Goal: Information Seeking & Learning: Learn about a topic

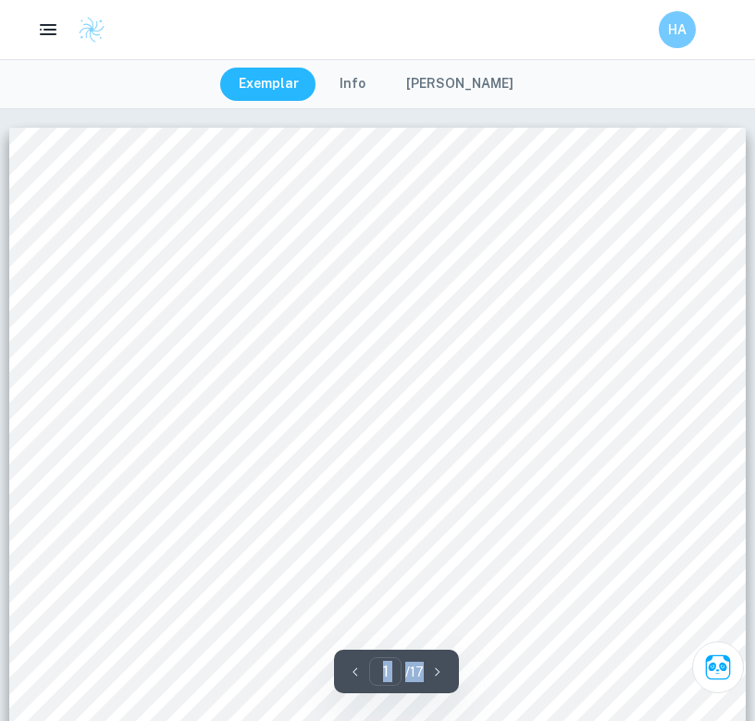
drag, startPoint x: 562, startPoint y: 201, endPoint x: 720, endPoint y: -164, distance: 397.6
click at [720, 0] on html "We value your privacy We use cookies to enhance your browsing experience, serve…" at bounding box center [377, 360] width 755 height 721
click at [597, 378] on div at bounding box center [377, 605] width 737 height 954
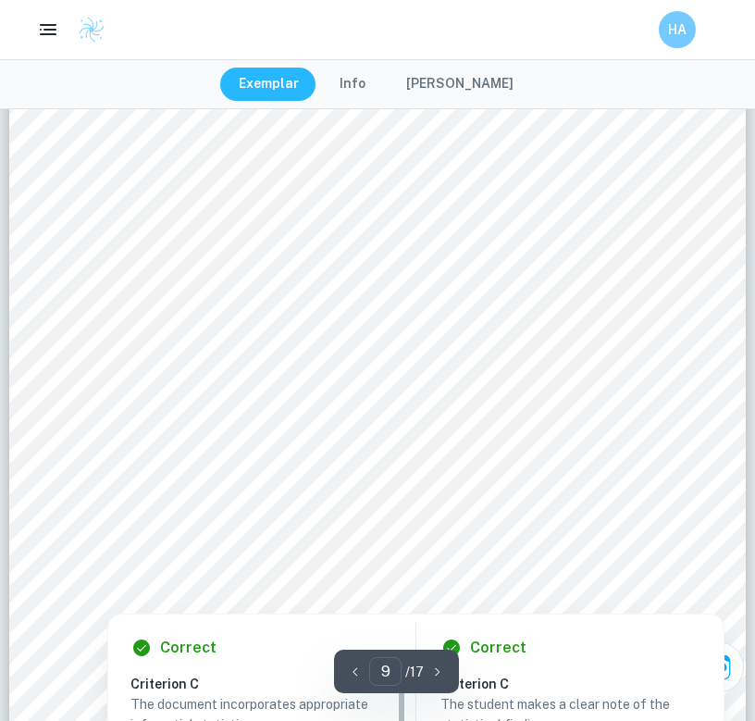
scroll to position [8005, 0]
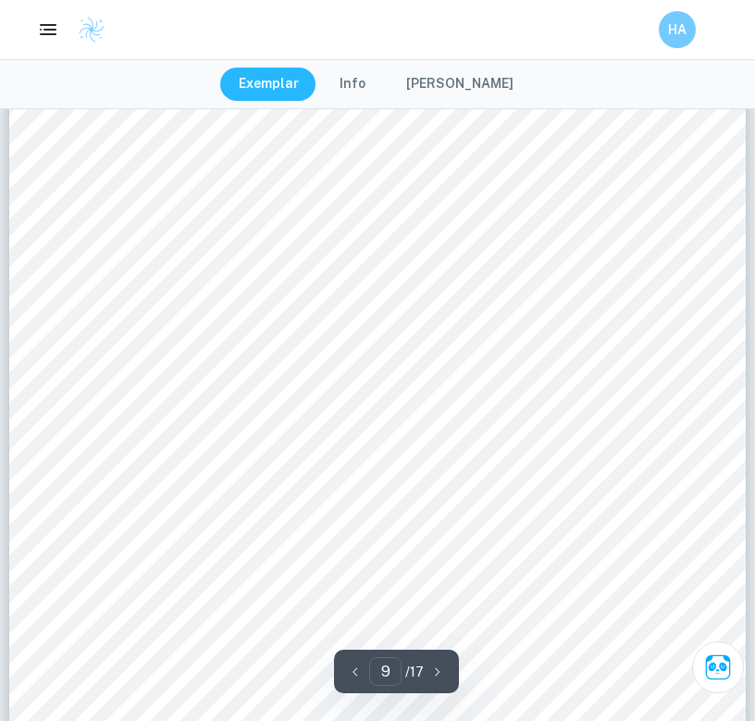
click at [77, 361] on div "Graph N°1 - Graph showing the mean number and standard deviation of the five la…" at bounding box center [377, 421] width 737 height 954
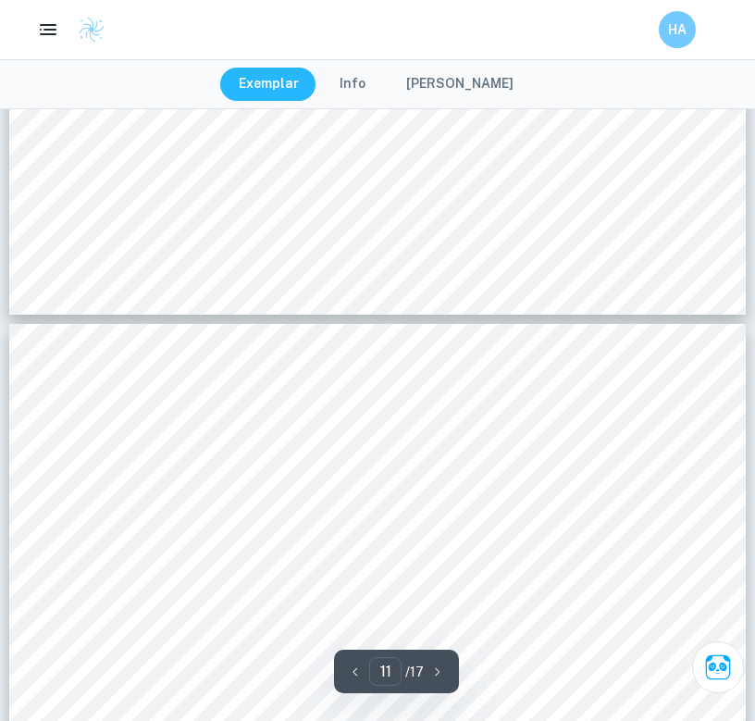
scroll to position [9644, 0]
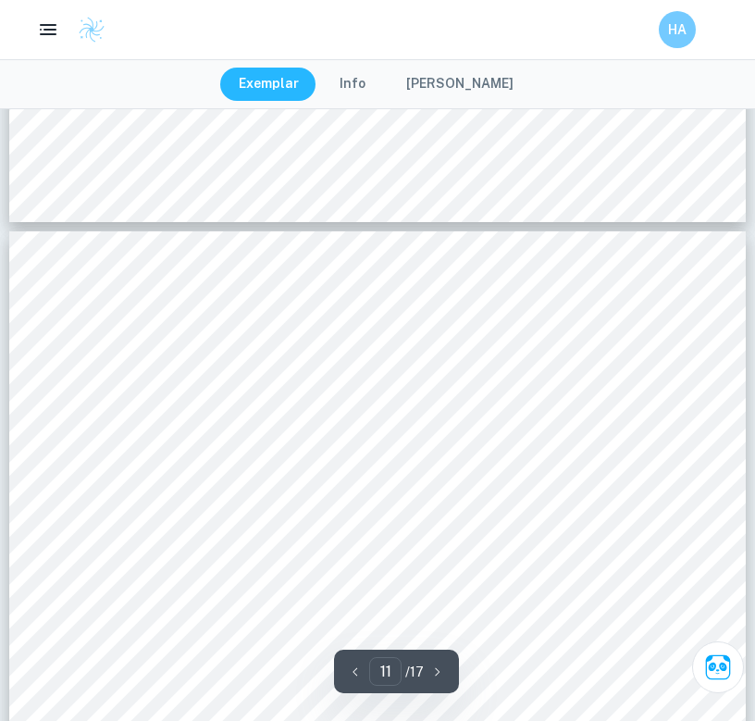
click at [379, 293] on div "Discussing our sample , the biggest strength was that we included results from …" at bounding box center [377, 708] width 737 height 954
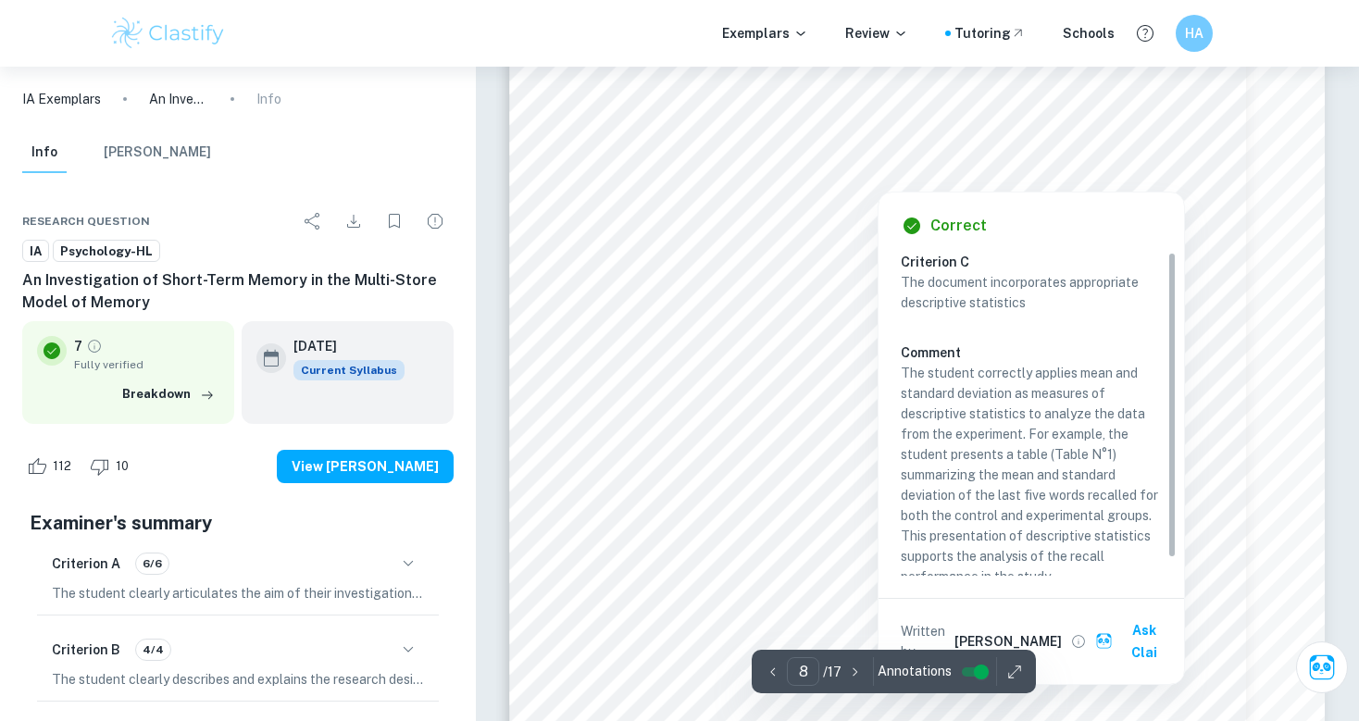
scroll to position [7677, 0]
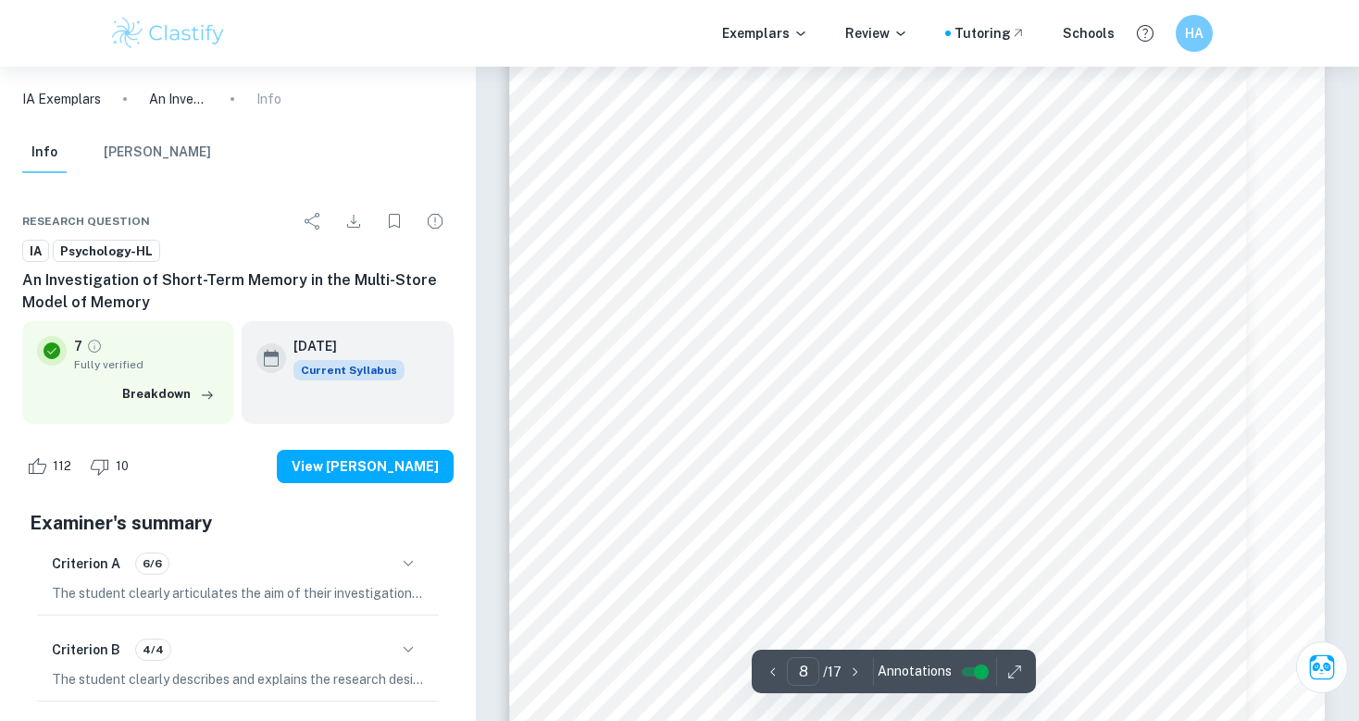
click at [745, 327] on span "Experimental and Controlled Groups." at bounding box center [717, 325] width 224 height 15
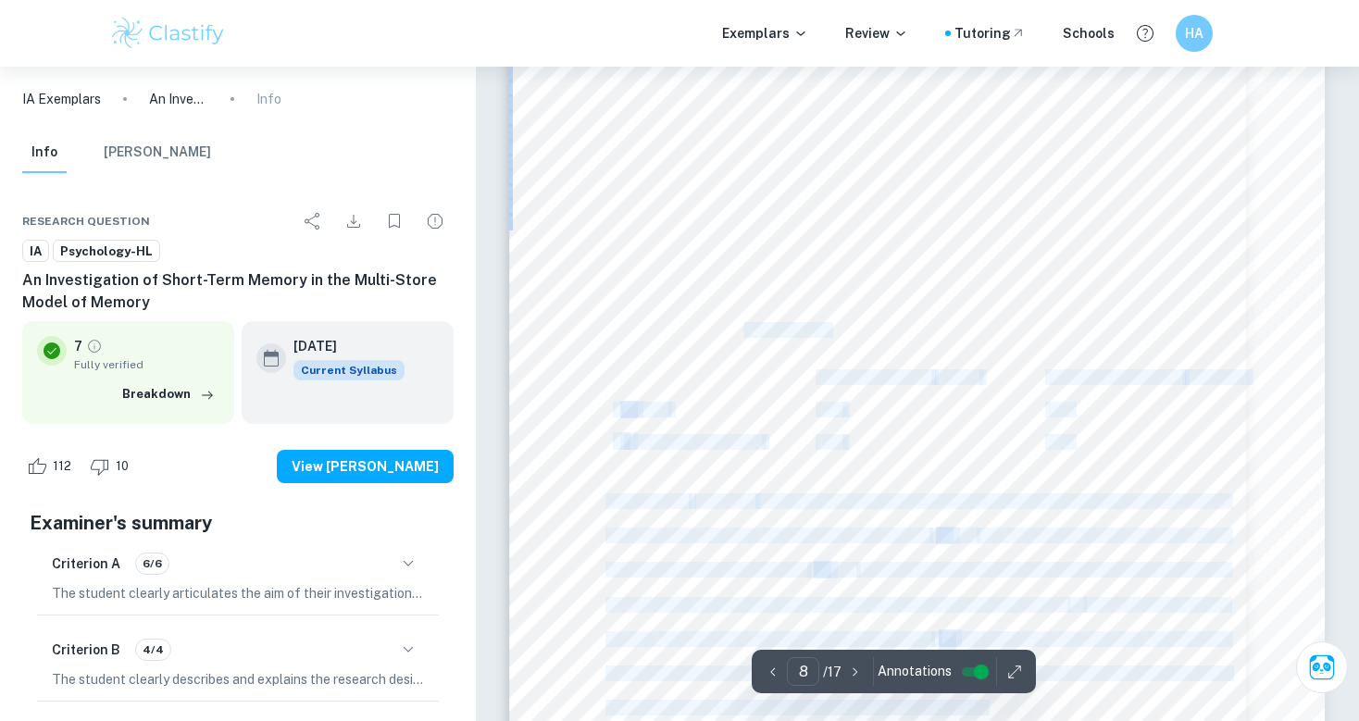
drag, startPoint x: 745, startPoint y: 327, endPoint x: 743, endPoint y: 289, distance: 38.0
click at [743, 289] on div "Analysis Since we worked with Ratio data, we chose mean and standard deviation …" at bounding box center [917, 505] width 816 height 1055
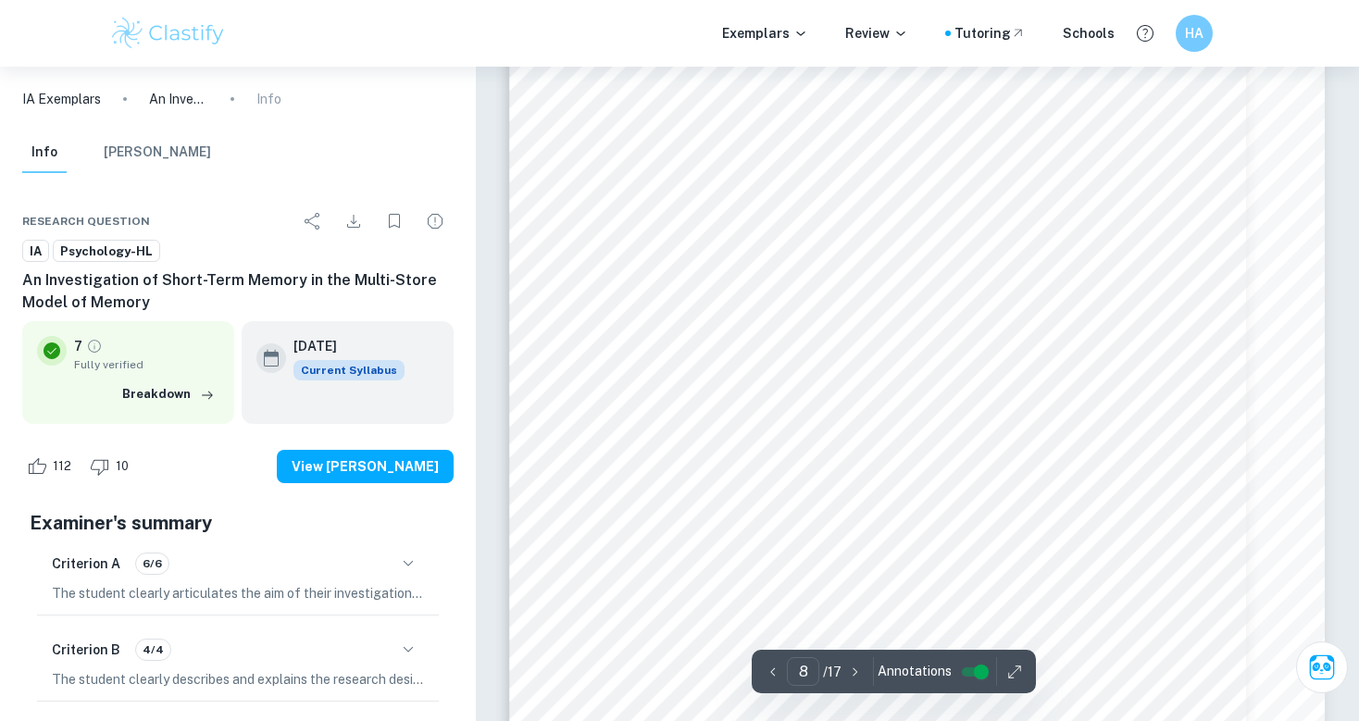
click at [754, 268] on div "Analysis Since we worked with Ratio data, we chose mean and standard deviation …" at bounding box center [917, 496] width 816 height 1055
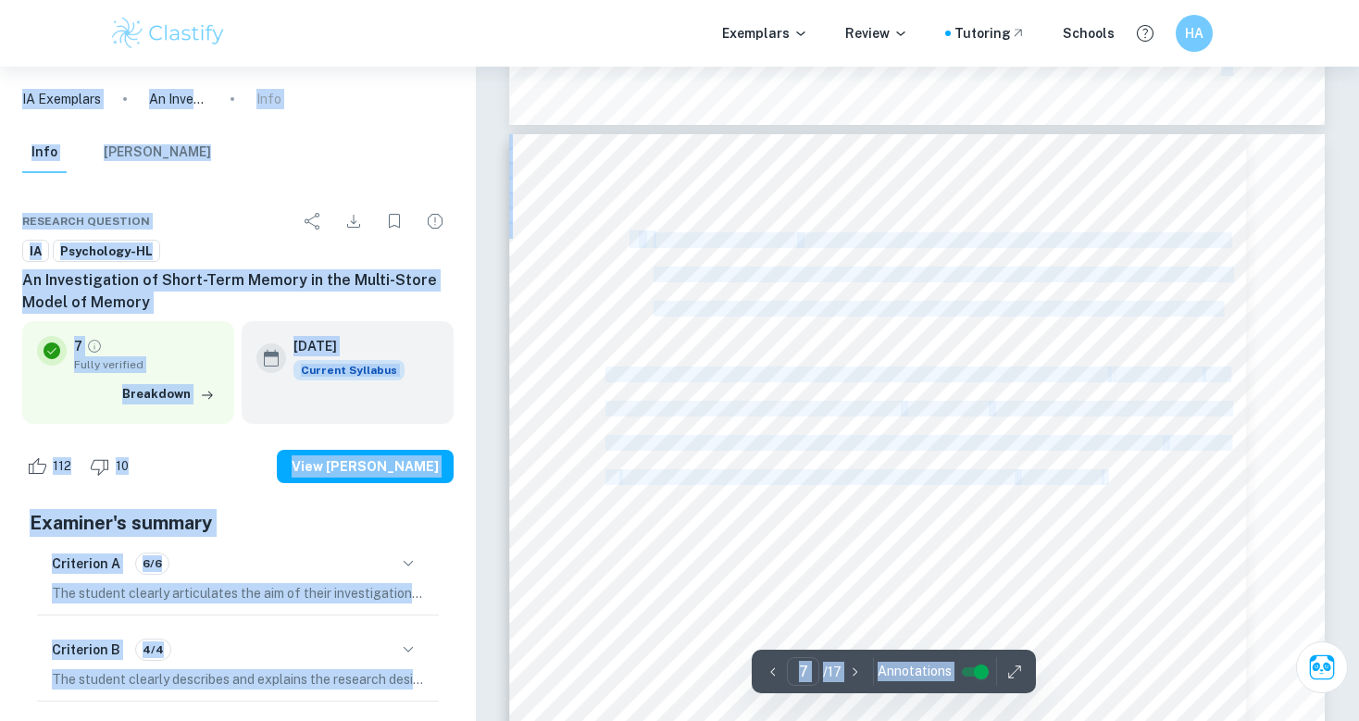
drag, startPoint x: 796, startPoint y: 268, endPoint x: 1057, endPoint y: -164, distance: 504.2
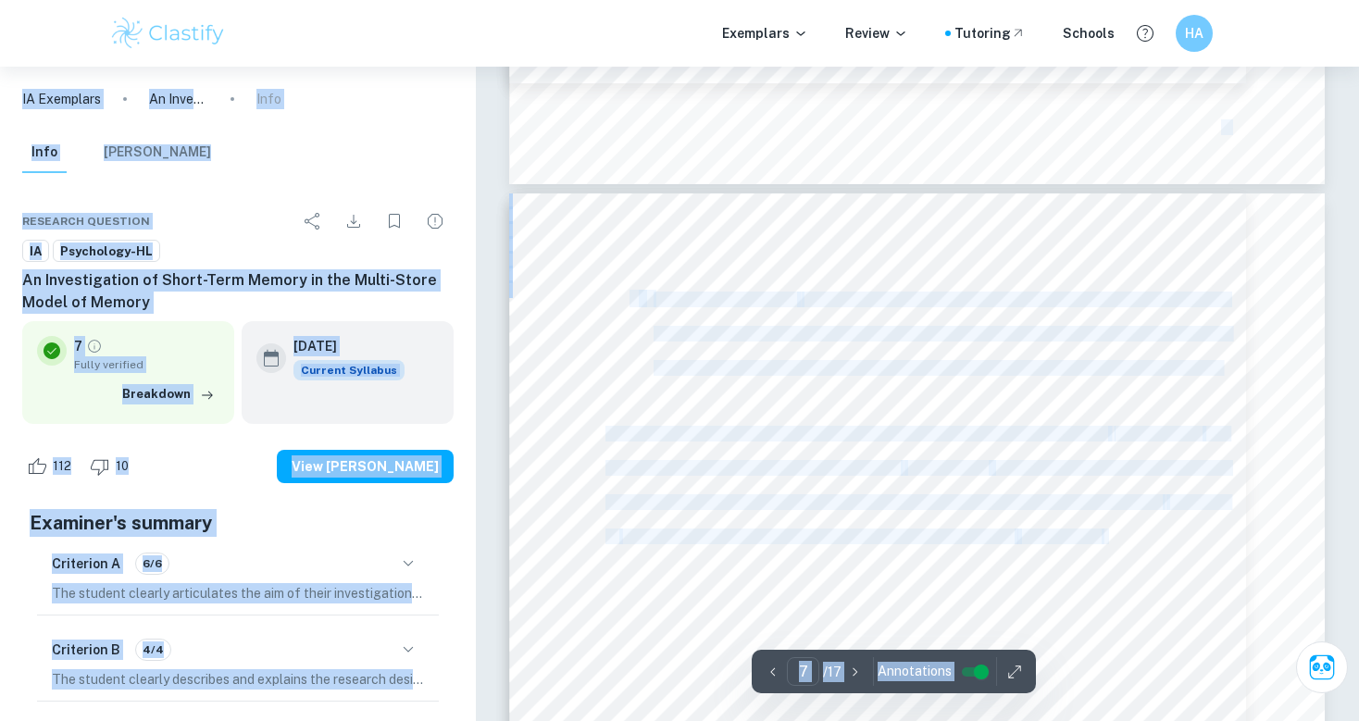
click at [754, 328] on span "last five words on the list. This was because, out of the 15 words, the last 5 …" at bounding box center [942, 334] width 576 height 15
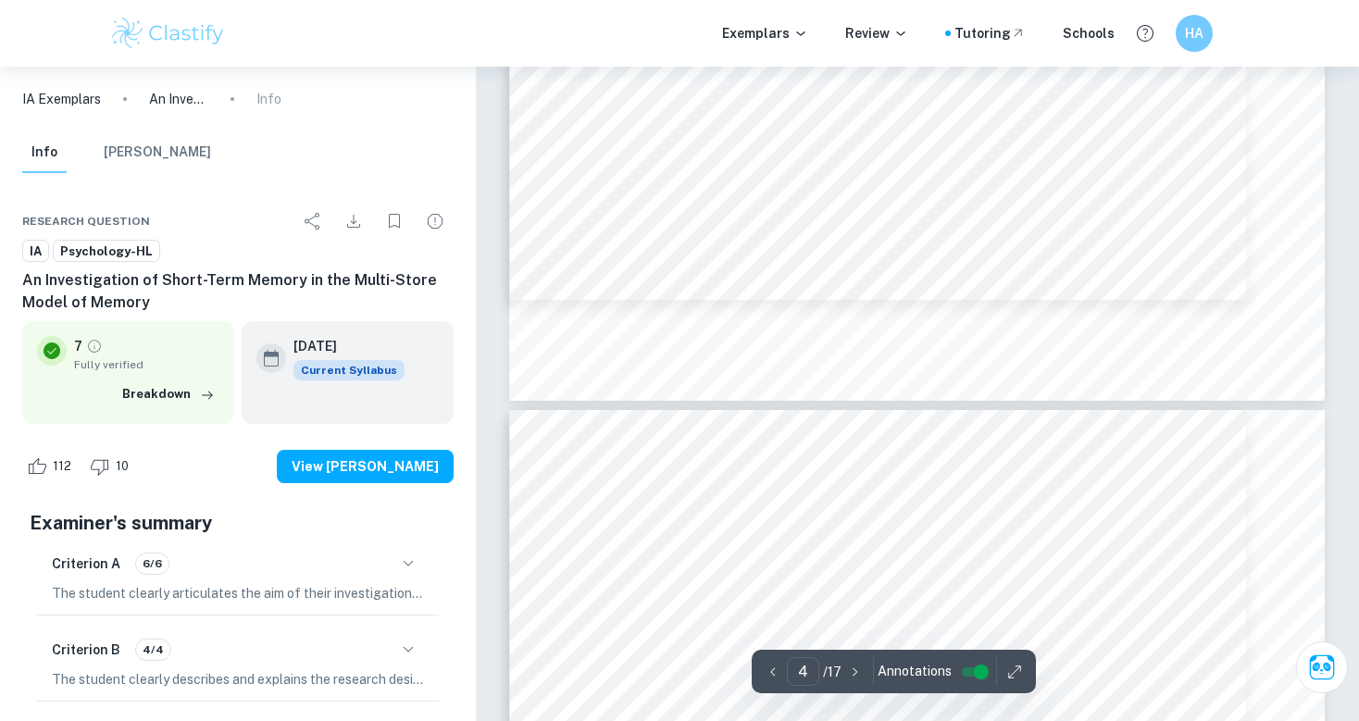
scroll to position [3659, 0]
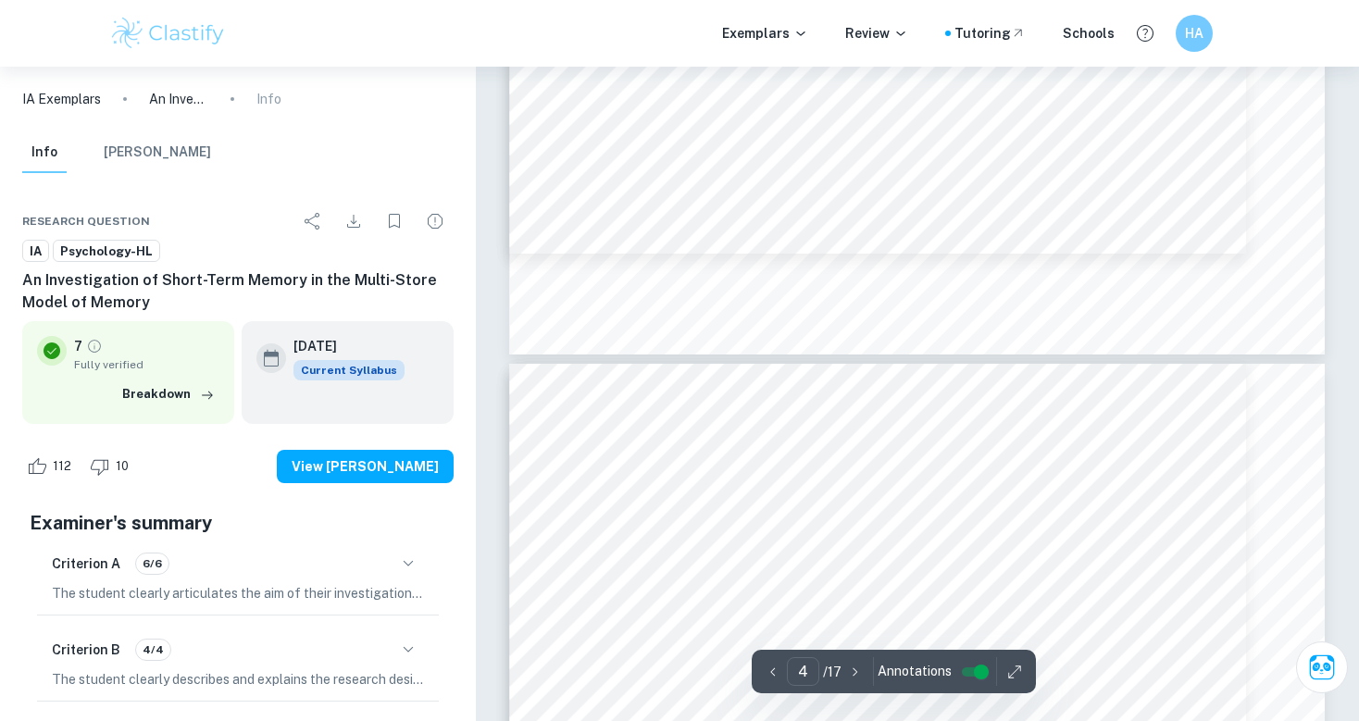
type input "3"
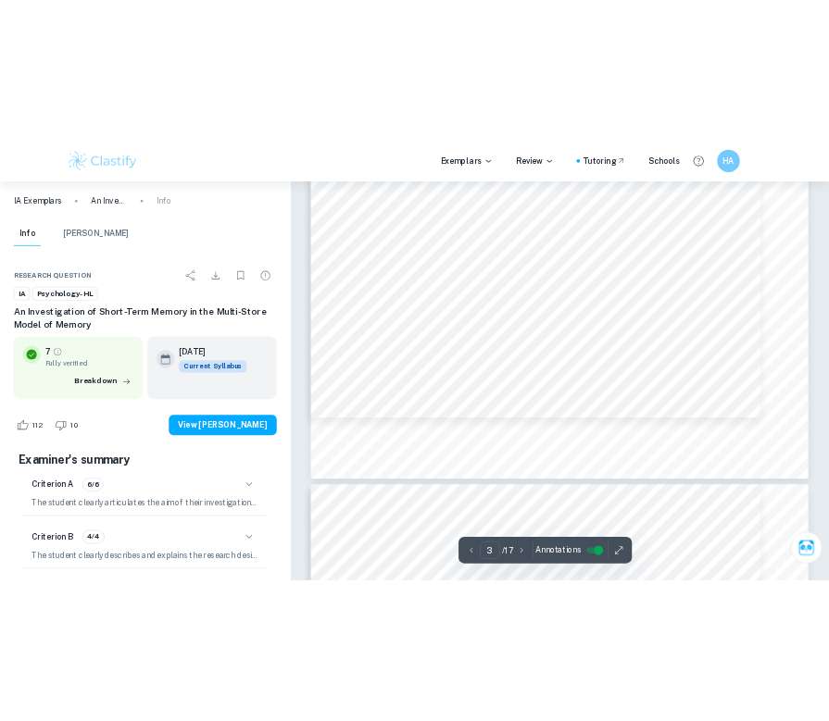
scroll to position [2787, 0]
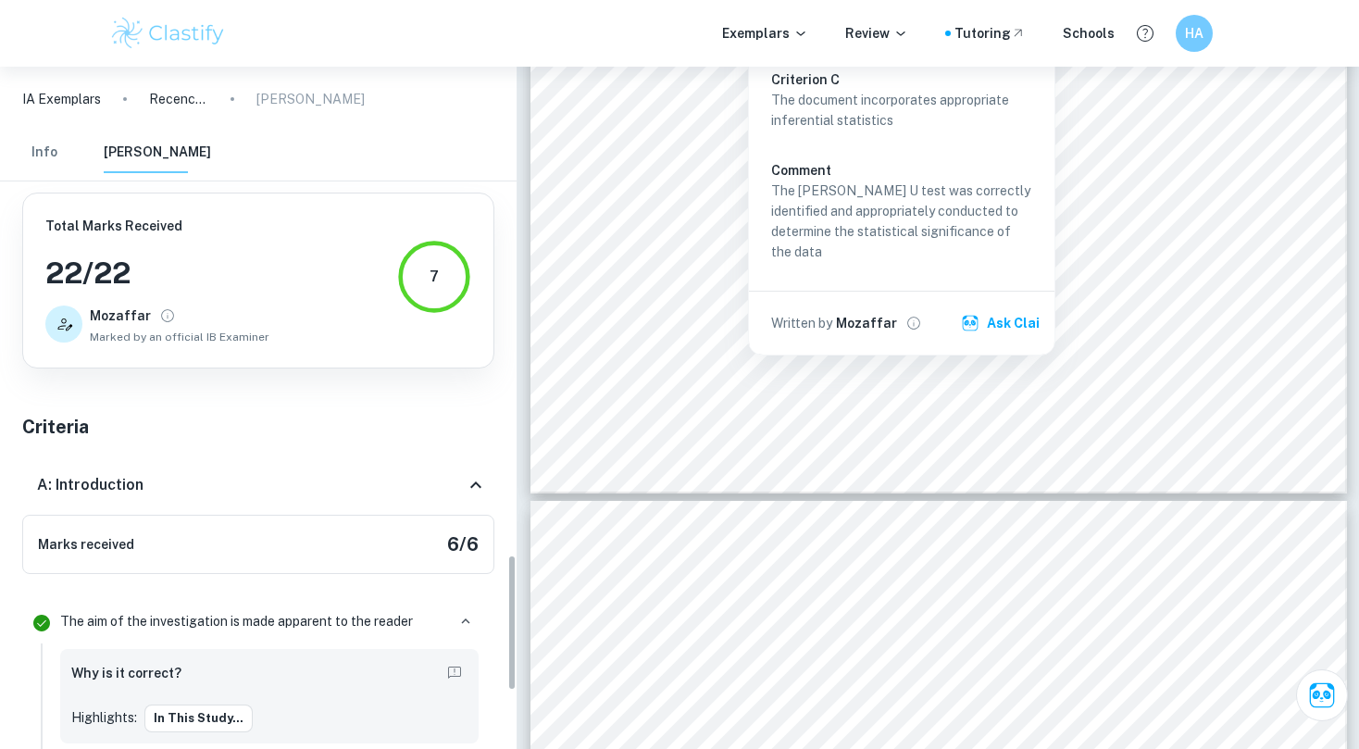
scroll to position [2434, 0]
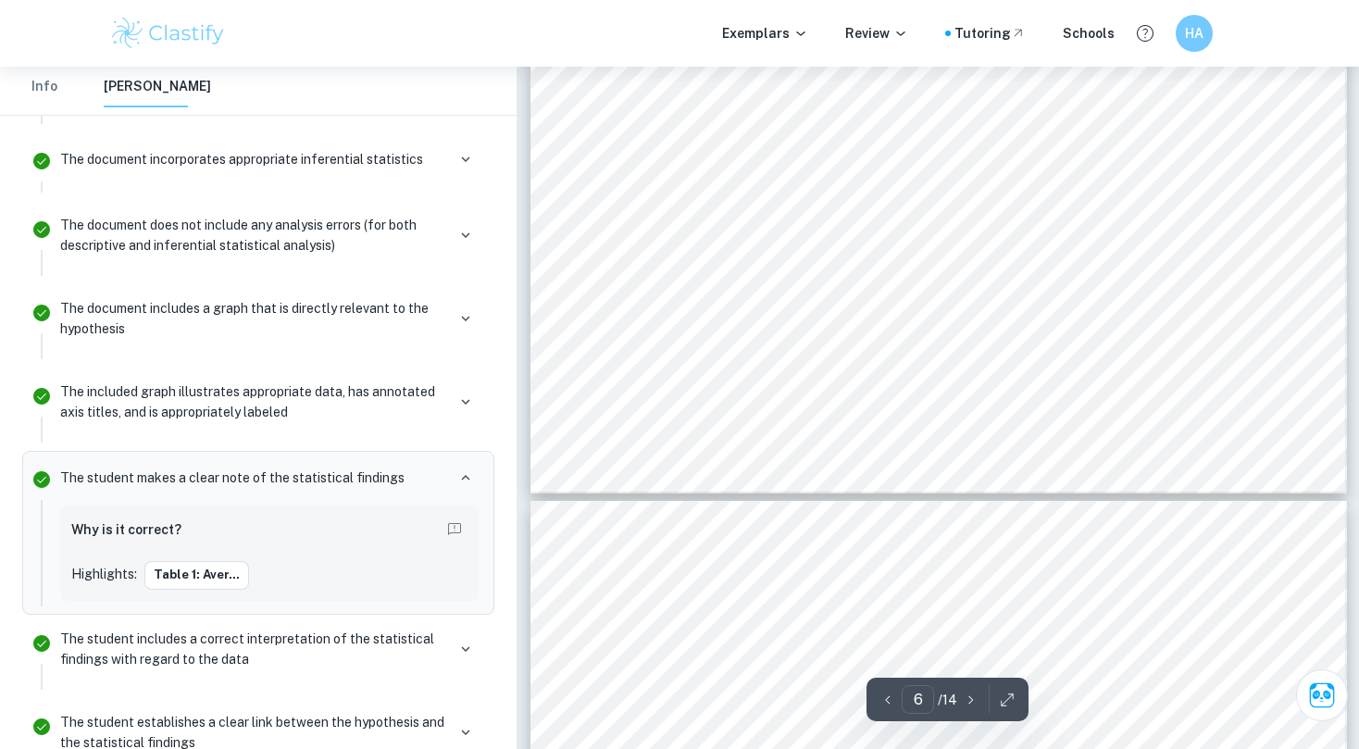
drag, startPoint x: 761, startPoint y: 190, endPoint x: 604, endPoint y: 190, distance: 157.4
